Goal: Find specific page/section: Find specific page/section

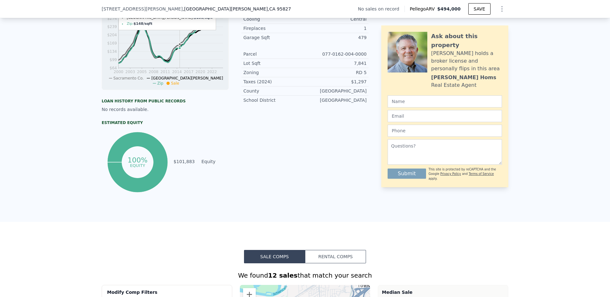
scroll to position [0, 3]
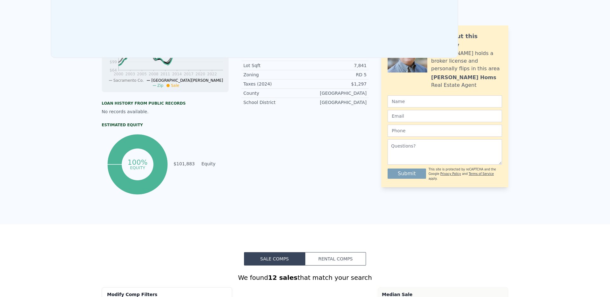
scroll to position [0, 0]
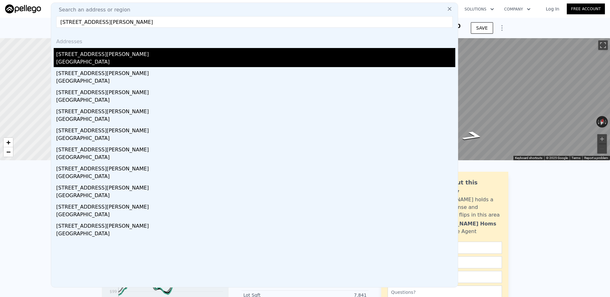
type input "[STREET_ADDRESS][PERSON_NAME]"
click at [116, 55] on div "[STREET_ADDRESS][PERSON_NAME]" at bounding box center [255, 53] width 399 height 10
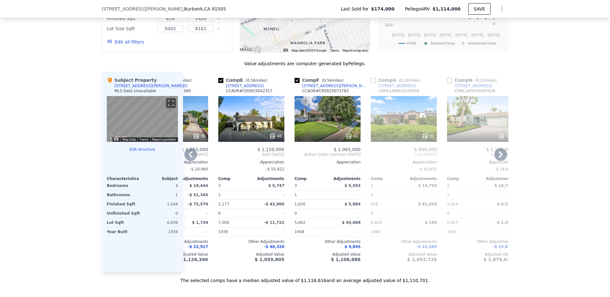
scroll to position [562, 0]
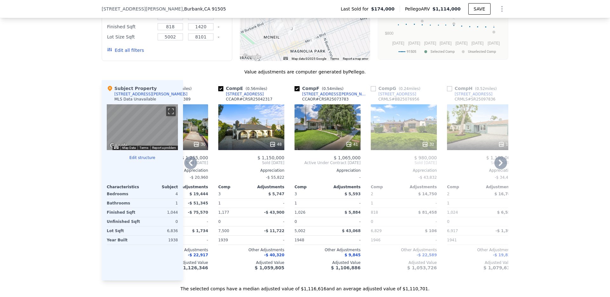
click at [261, 134] on div "48" at bounding box center [251, 127] width 66 height 46
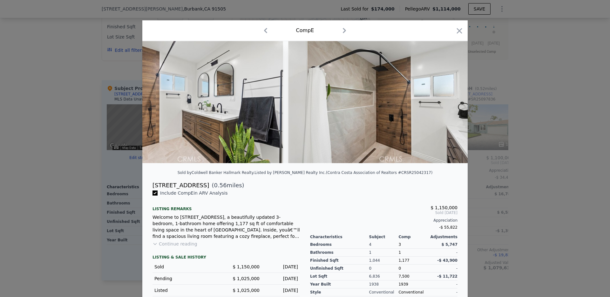
scroll to position [0, 3331]
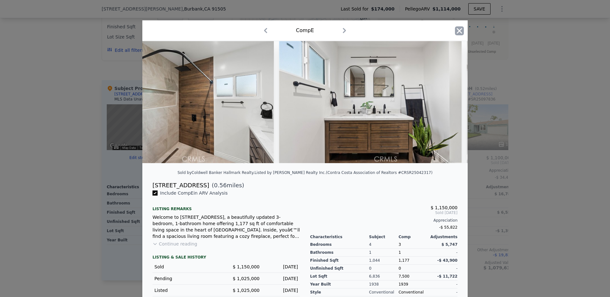
click at [459, 32] on icon "button" at bounding box center [459, 30] width 9 height 9
